Goal: Entertainment & Leisure: Browse casually

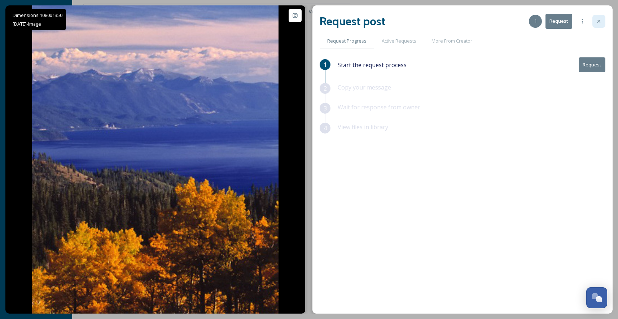
click at [601, 22] on div at bounding box center [598, 21] width 13 height 13
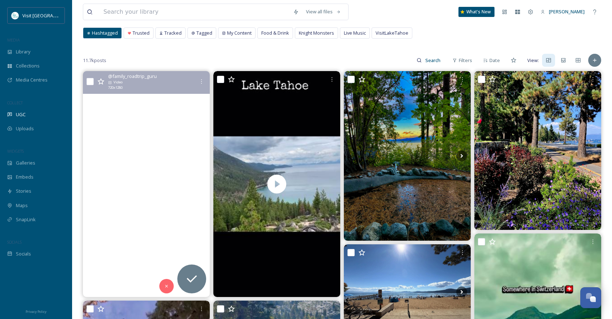
scroll to position [72, 0]
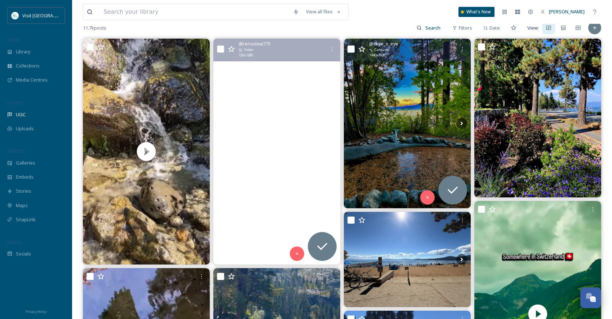
click at [408, 127] on img at bounding box center [407, 123] width 127 height 169
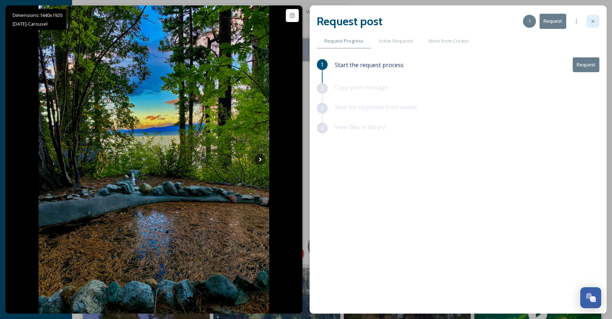
click at [595, 21] on icon at bounding box center [593, 21] width 6 height 6
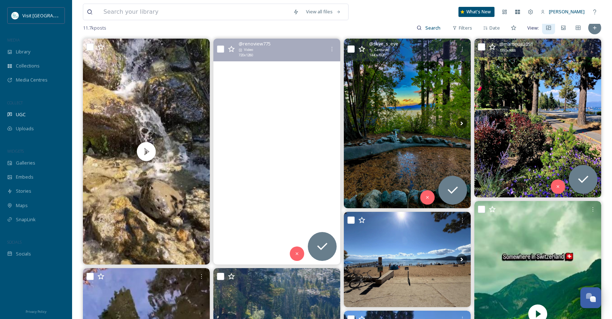
click at [561, 125] on img at bounding box center [537, 118] width 127 height 159
